Goal: Transaction & Acquisition: Book appointment/travel/reservation

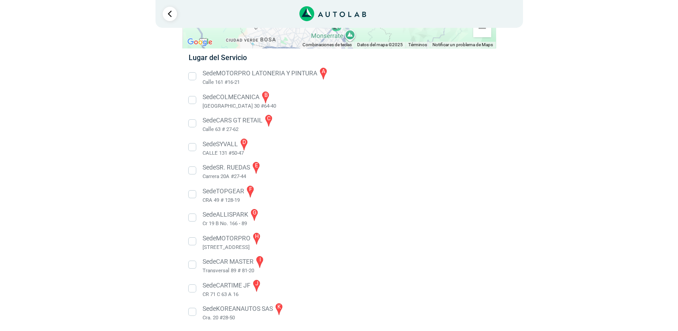
scroll to position [137, 0]
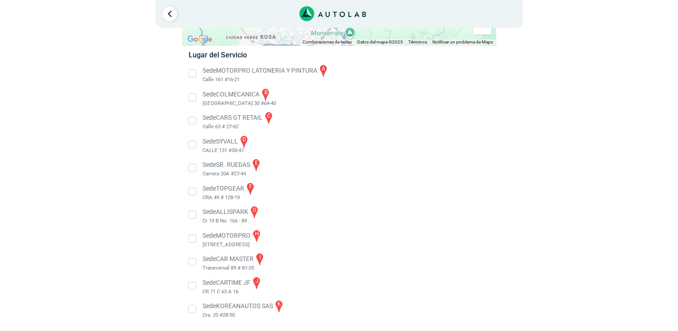
click at [195, 168] on li "Sede SR. RUEDAS e Carrera 20A #27-44" at bounding box center [339, 168] width 314 height 20
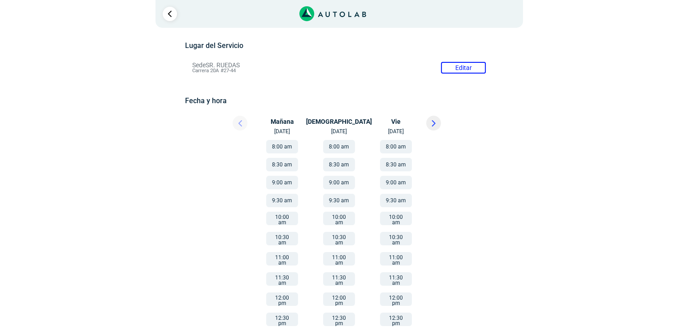
scroll to position [90, 0]
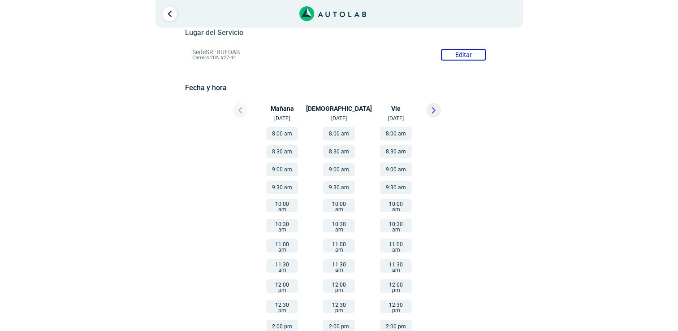
click at [438, 113] on button at bounding box center [433, 110] width 15 height 15
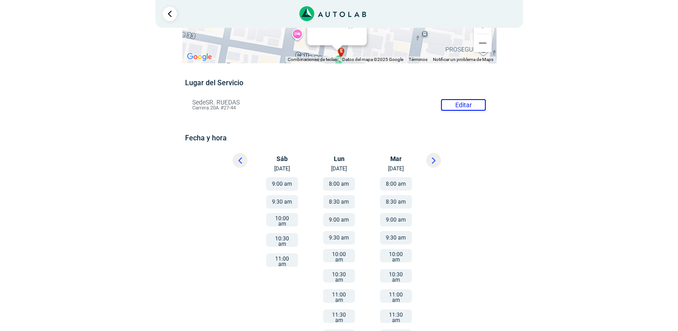
scroll to position [28, 0]
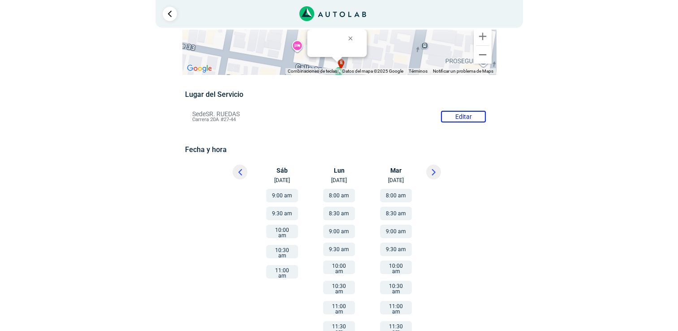
click at [65, 198] on div "× ¡Reserva tranquilo! Sin datos de tarjeta ni pagos Aquí puedes ver tus servici…" at bounding box center [339, 225] width 678 height 507
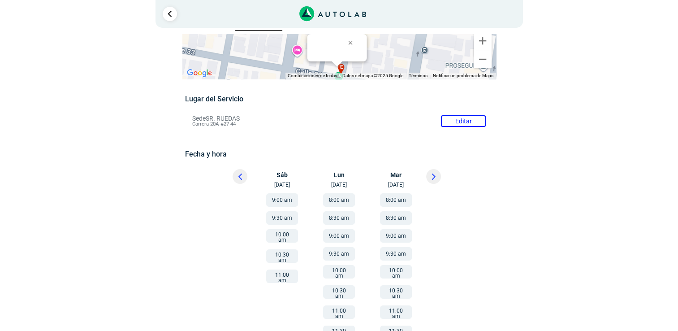
scroll to position [45, 0]
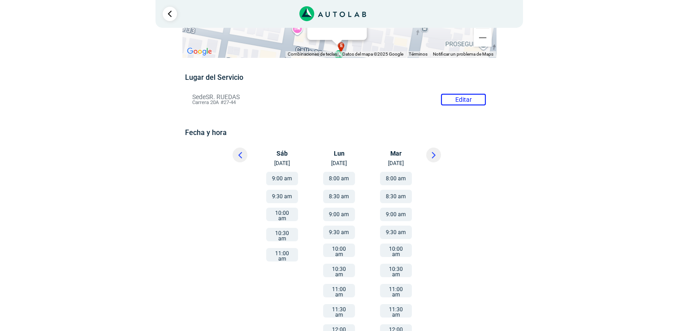
click at [242, 156] on button at bounding box center [240, 154] width 15 height 15
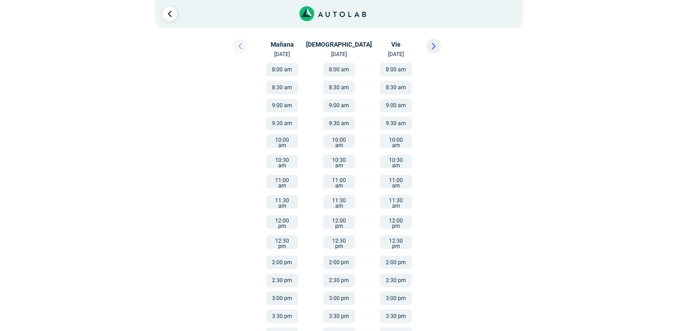
scroll to position [162, 0]
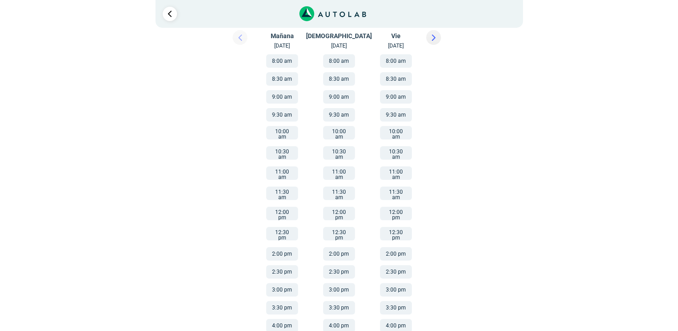
click at [337, 247] on button "2:00 pm" at bounding box center [339, 253] width 32 height 13
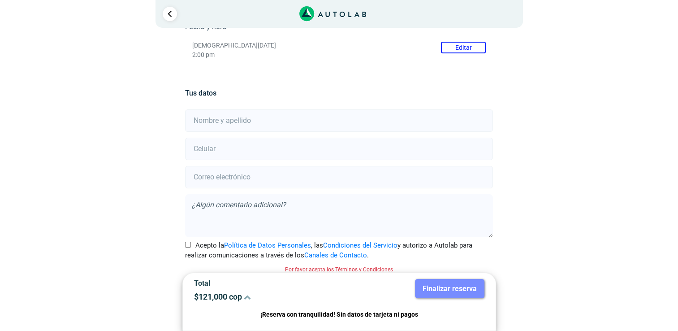
scroll to position [156, 0]
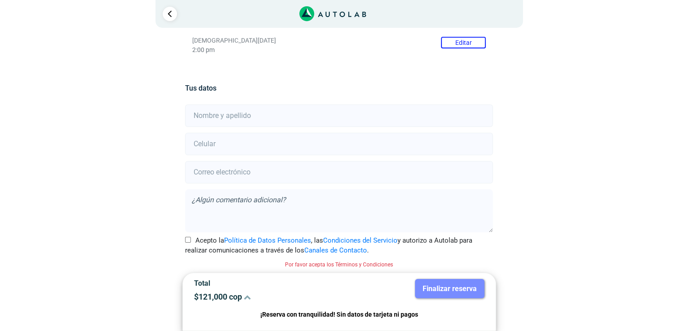
click at [187, 239] on input "Acepto la Política de Datos Personales , las Condiciones del Servicio y autoriz…" at bounding box center [188, 240] width 6 height 6
checkbox input "true"
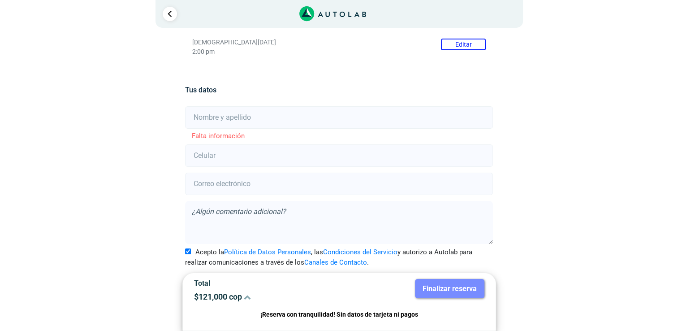
scroll to position [109, 0]
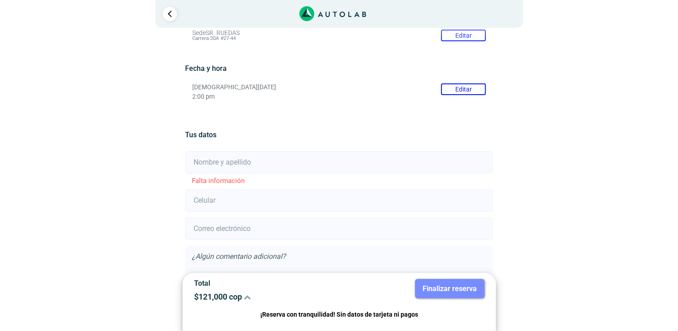
click at [447, 86] on button "Editar" at bounding box center [463, 89] width 45 height 12
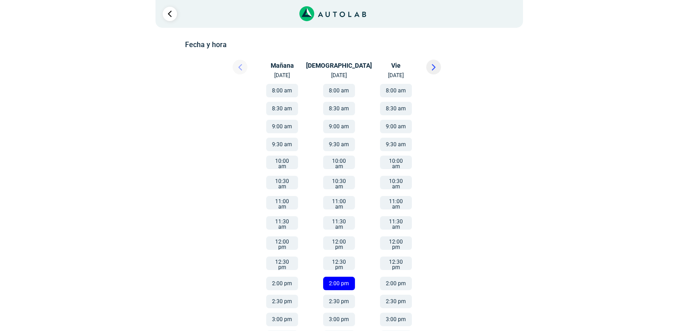
scroll to position [154, 0]
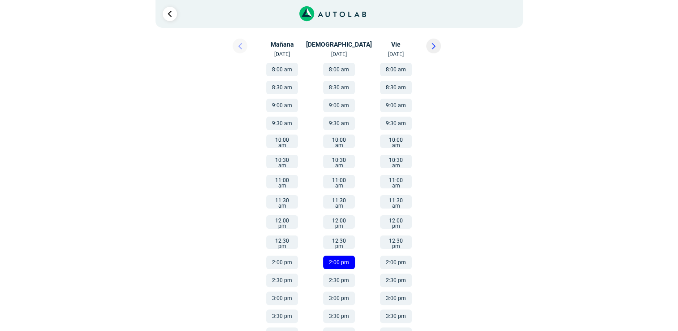
click at [338, 273] on button "2:30 pm" at bounding box center [339, 279] width 32 height 13
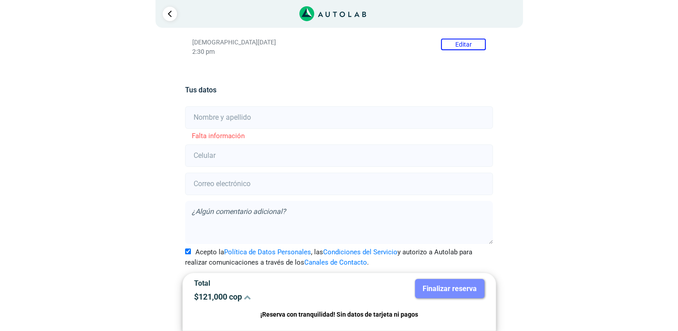
click at [312, 120] on input "text" at bounding box center [339, 117] width 308 height 22
type input "[PERSON_NAME]"
type input "3125255071"
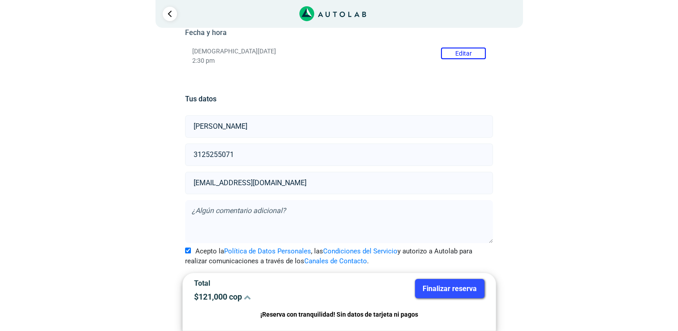
scroll to position [143, 0]
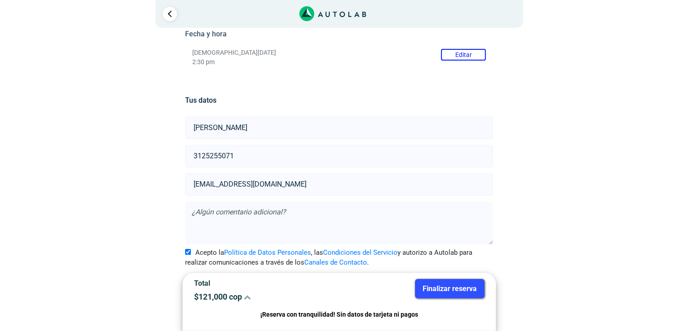
drag, startPoint x: 300, startPoint y: 182, endPoint x: 211, endPoint y: 184, distance: 89.2
click at [211, 184] on input "[EMAIL_ADDRESS][DOMAIN_NAME]" at bounding box center [339, 184] width 308 height 22
type input "[EMAIL_ADDRESS][DOMAIN_NAME]"
click at [251, 205] on textarea at bounding box center [339, 222] width 308 height 43
click at [442, 293] on button "Finalizar reserva" at bounding box center [449, 288] width 69 height 19
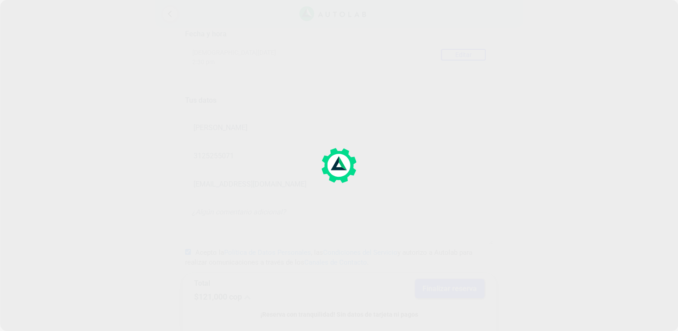
scroll to position [0, 0]
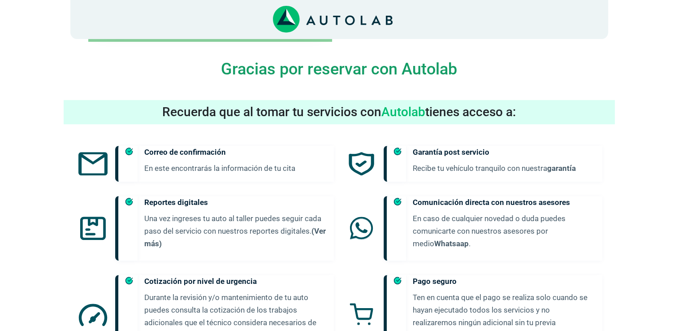
scroll to position [497, 0]
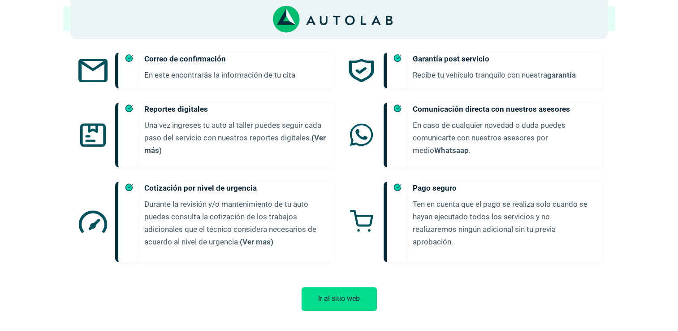
click at [341, 299] on button "Ir al sitio web" at bounding box center [339, 299] width 75 height 24
